Goal: Transaction & Acquisition: Download file/media

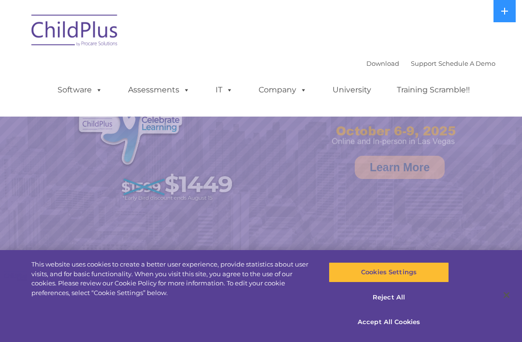
select select "MEDIUM"
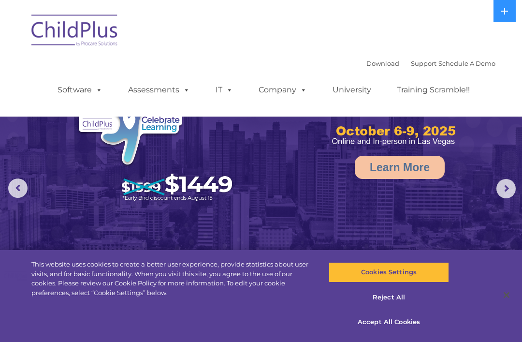
click at [95, 31] on img at bounding box center [75, 32] width 97 height 48
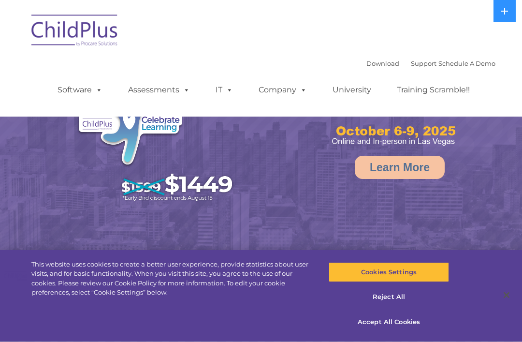
select select "MEDIUM"
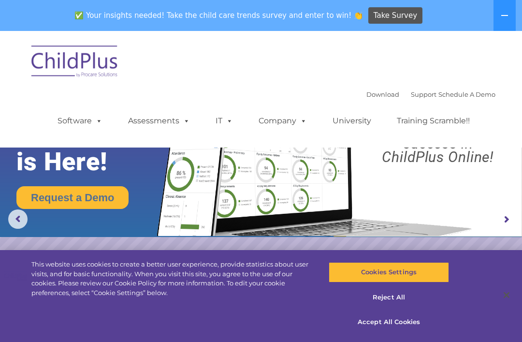
click at [375, 86] on div "Download Support | Schedule A Demo  MENU MENU Software ChildPlus: The original…" at bounding box center [261, 89] width 469 height 102
click at [373, 95] on link "Download" at bounding box center [383, 94] width 33 height 8
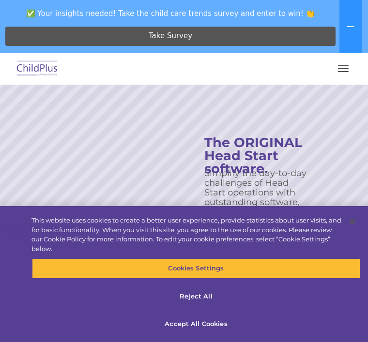
scroll to position [45, 0]
